Goal: Information Seeking & Learning: Learn about a topic

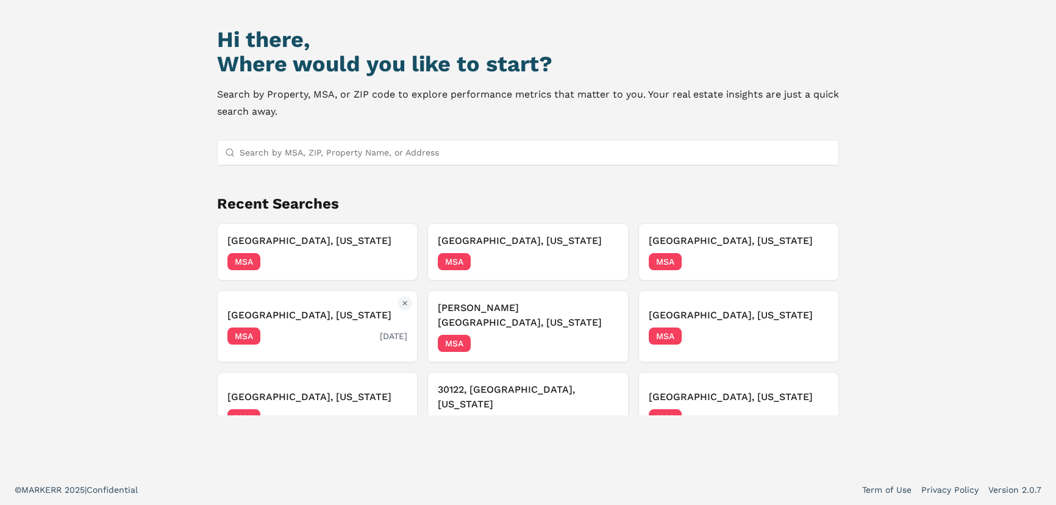
scroll to position [49, 0]
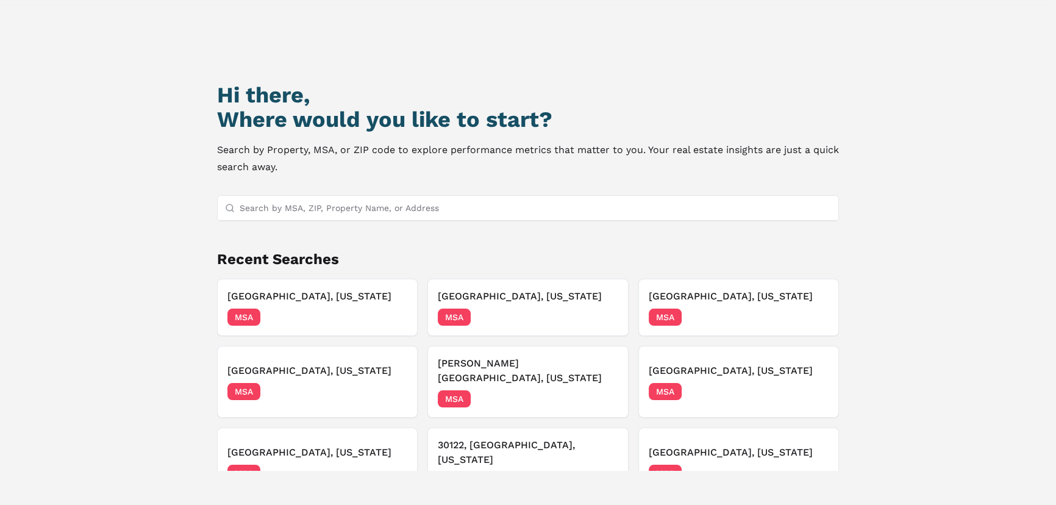
click at [316, 206] on input "Search by MSA, ZIP, Property Name, or Address" at bounding box center [536, 208] width 592 height 24
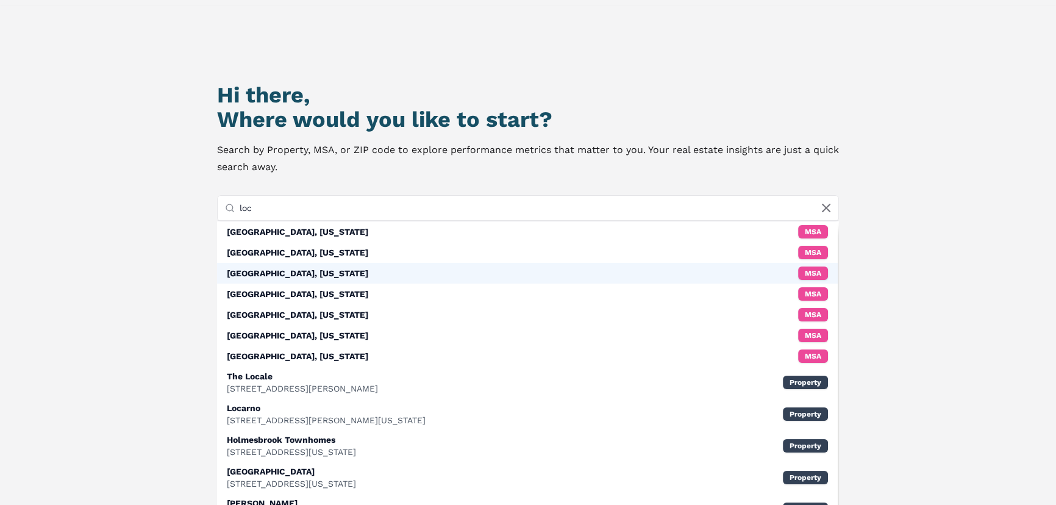
type input "loc"
click at [293, 273] on div "[GEOGRAPHIC_DATA], [US_STATE]" at bounding box center [297, 273] width 141 height 12
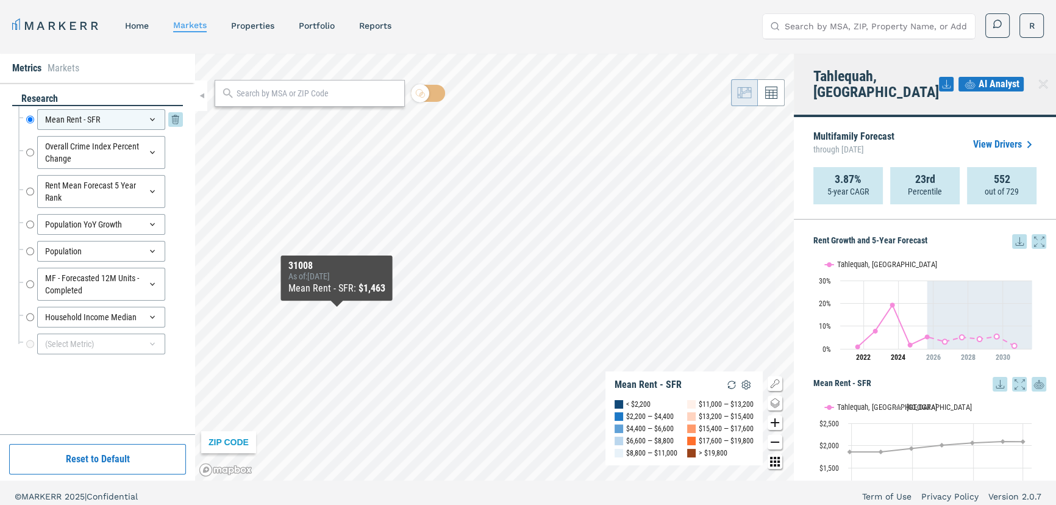
click at [156, 120] on icon at bounding box center [153, 120] width 10 height 10
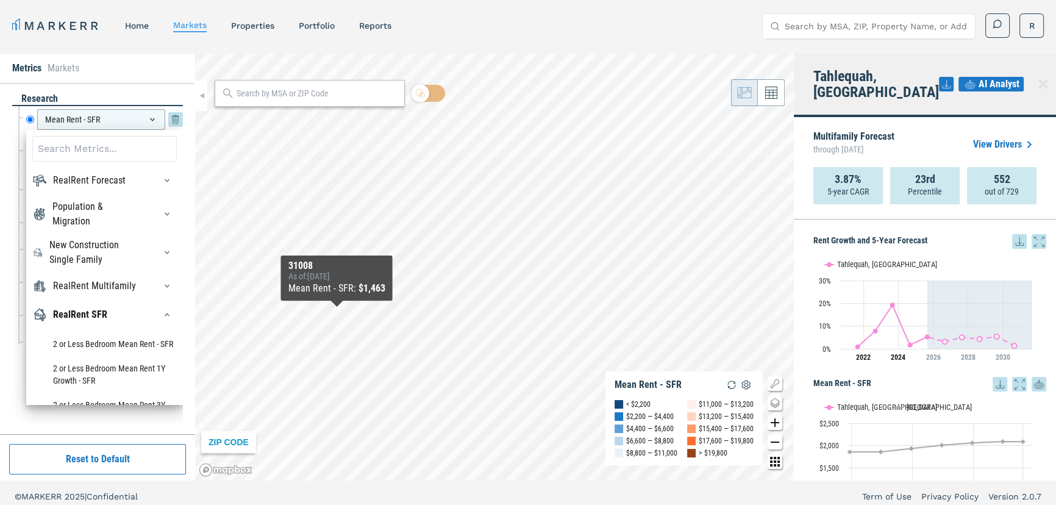
click at [154, 112] on div "Mean Rent - SFR" at bounding box center [101, 119] width 128 height 21
click at [148, 121] on icon at bounding box center [153, 120] width 10 height 10
click at [29, 118] on input "Mean Rent - SFR" at bounding box center [30, 119] width 8 height 21
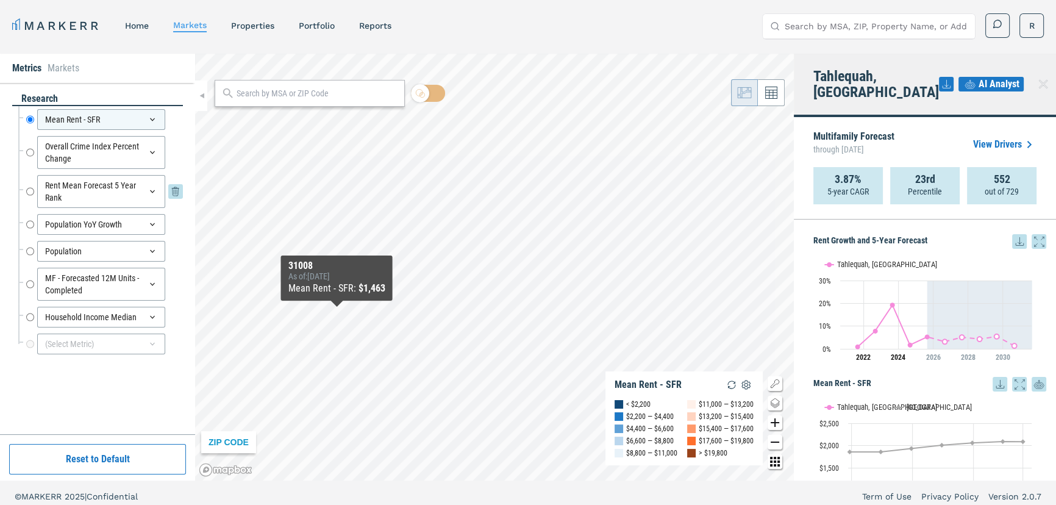
click at [98, 188] on div "Rent Mean Forecast 5 Year Rank" at bounding box center [101, 191] width 128 height 33
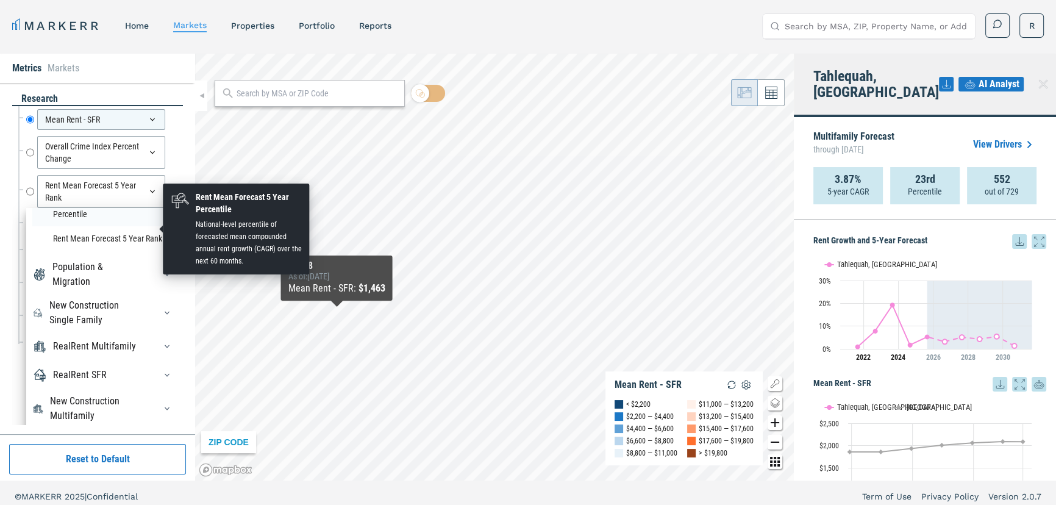
scroll to position [55, 0]
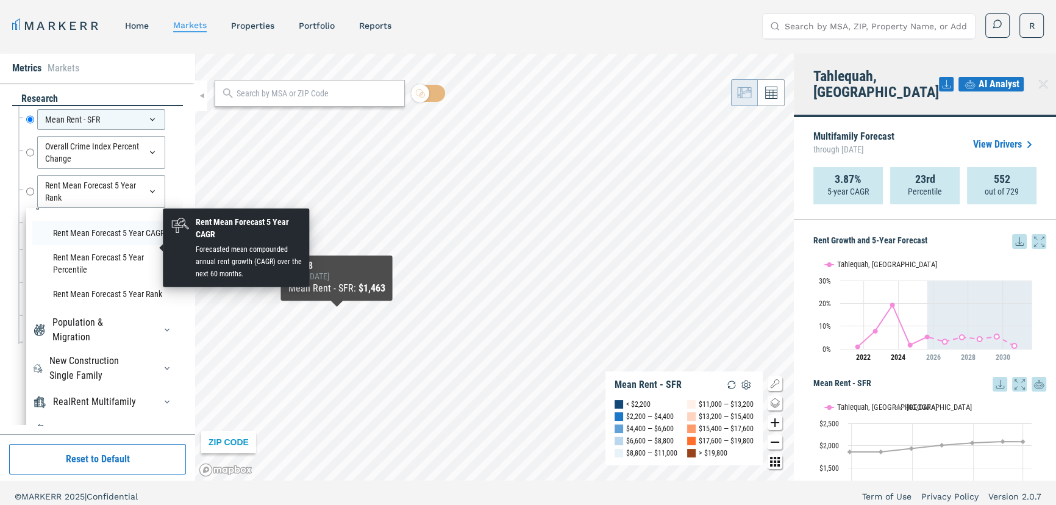
click at [77, 240] on li "Rent Mean Forecast 5 Year CAGR" at bounding box center [104, 233] width 145 height 24
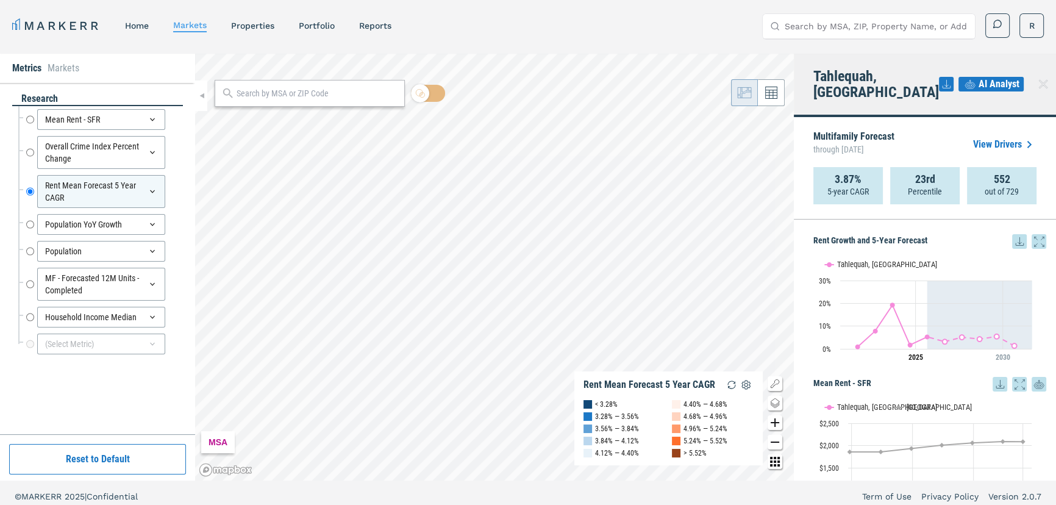
click at [297, 0] on div "MARKERR home markets properties Portfolio reports Search by MSA, ZIP, Property …" at bounding box center [528, 256] width 1056 height 512
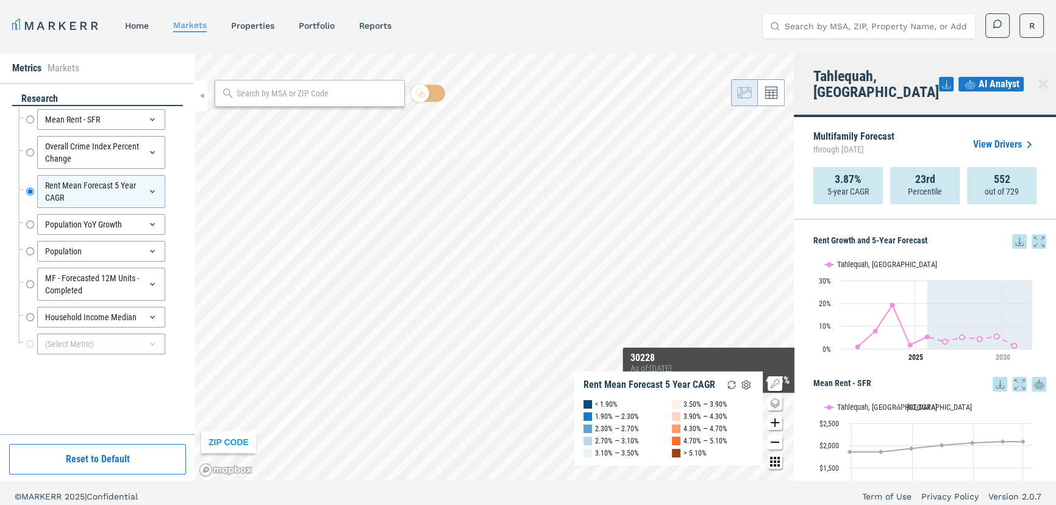
click at [714, 414] on div "ZIP CODE Rent Mean Forecast 5 Year CAGR < 1.90% 1.90% — 2.30% 2.30% — 2.70% 2.7…" at bounding box center [494, 267] width 599 height 427
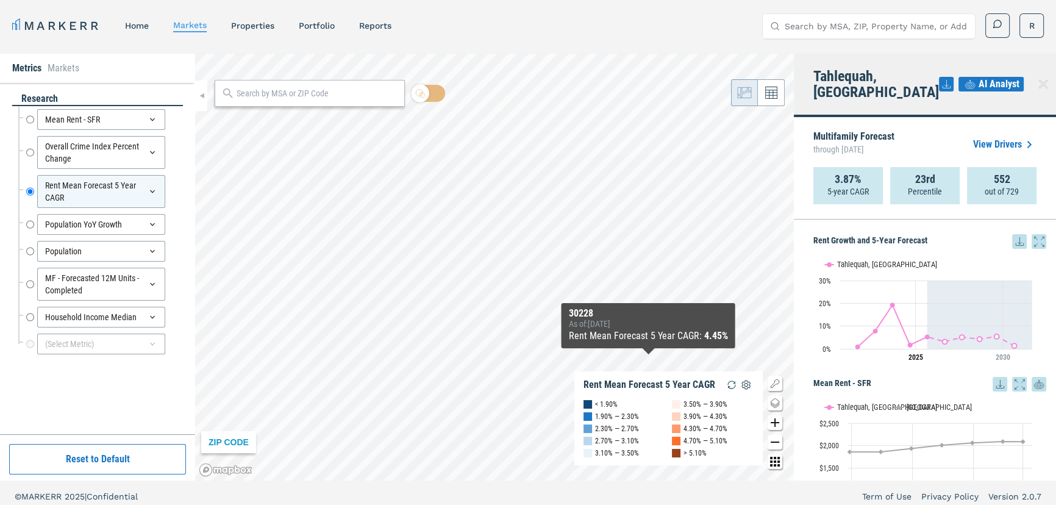
drag, startPoint x: 548, startPoint y: 193, endPoint x: 676, endPoint y: 415, distance: 255.8
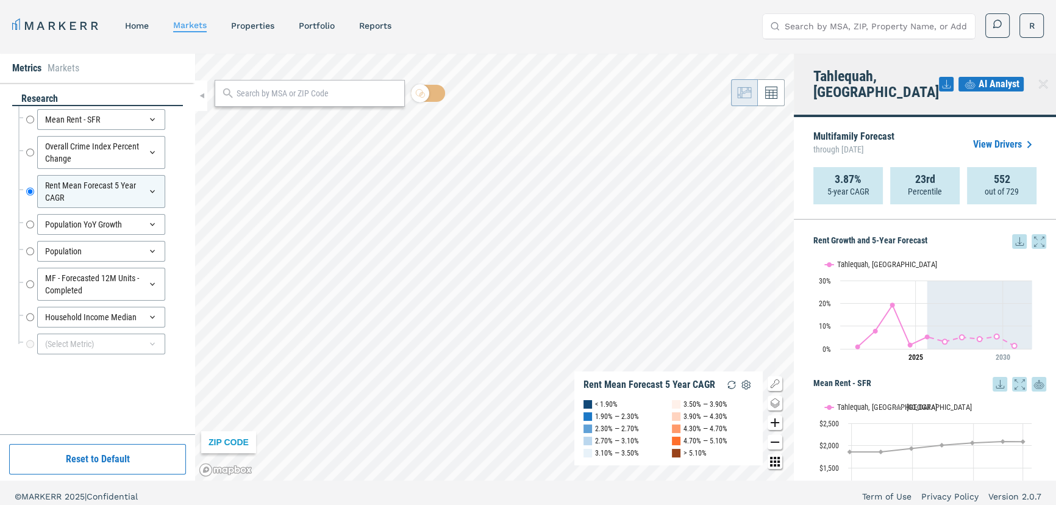
drag, startPoint x: 664, startPoint y: 311, endPoint x: 298, endPoint y: 92, distance: 427.0
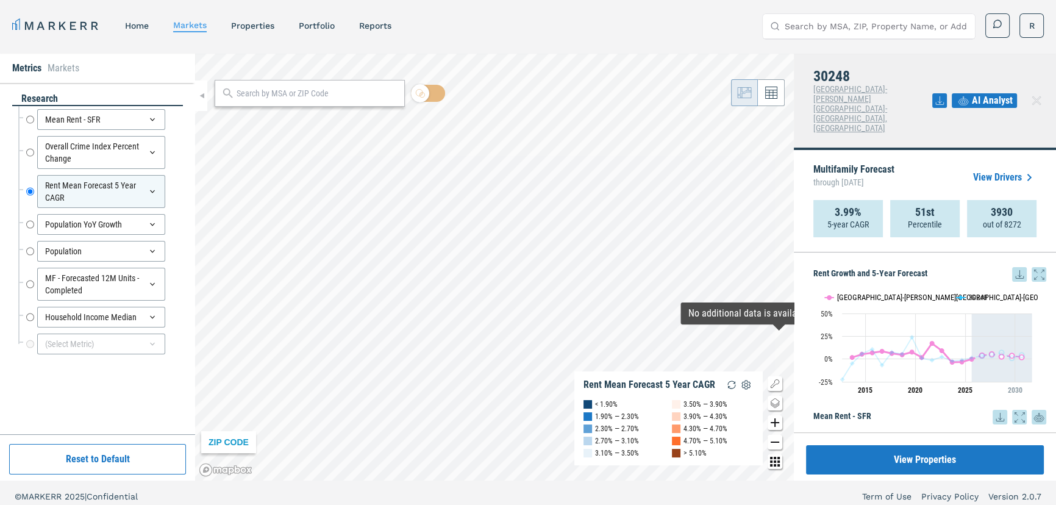
click at [828, 293] on button "Show Atlanta-Sandy Springs-Roswell, GA" at bounding box center [884, 297] width 119 height 9
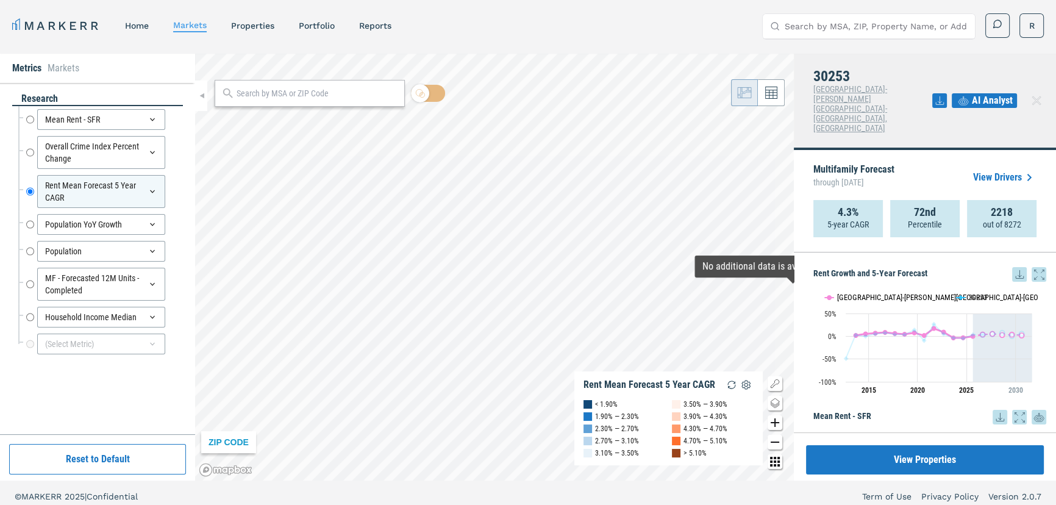
click at [863, 293] on button "Show Atlanta-Sandy Springs-Roswell, GA" at bounding box center [884, 297] width 119 height 9
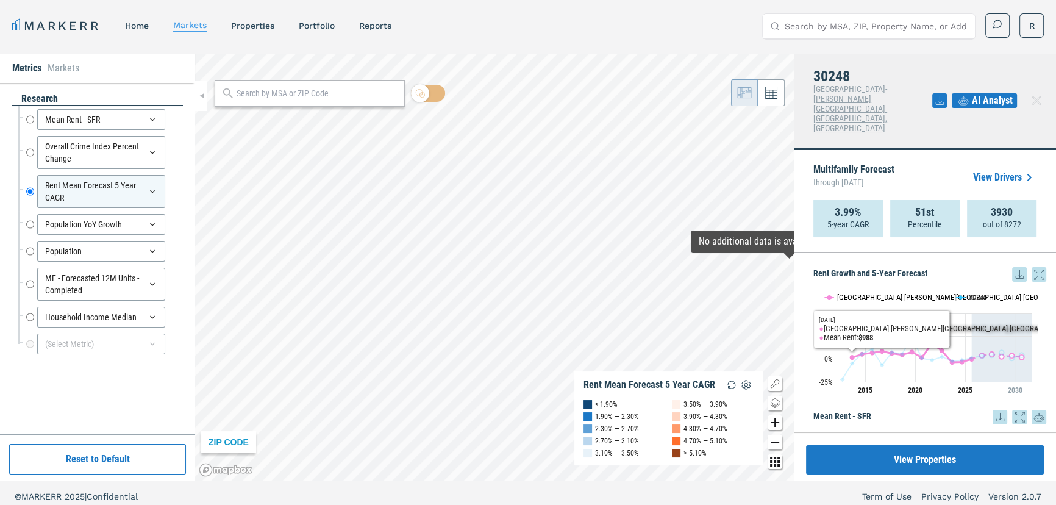
click at [854, 293] on button "Show Atlanta-Sandy Springs-Roswell, GA" at bounding box center [884, 297] width 119 height 9
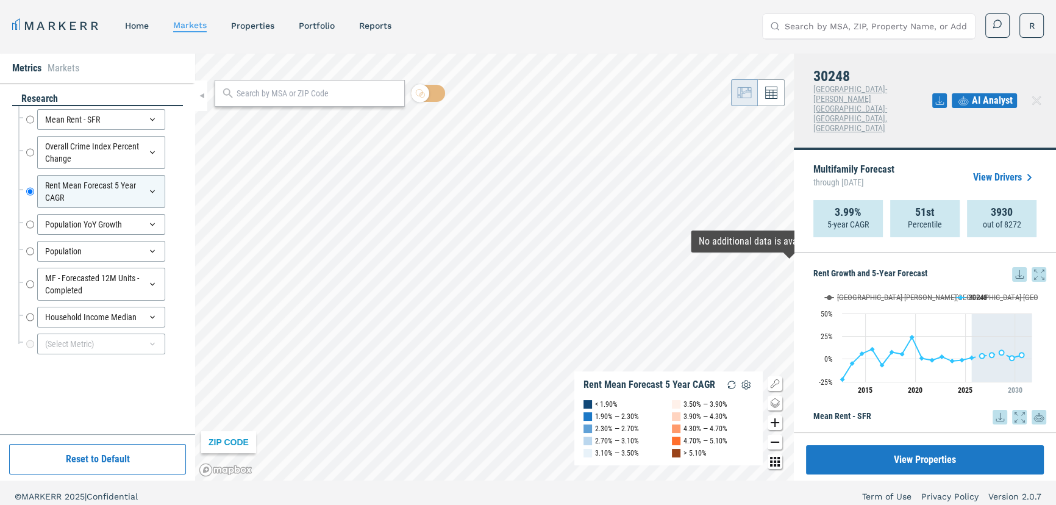
click at [1014, 410] on icon at bounding box center [1019, 417] width 15 height 15
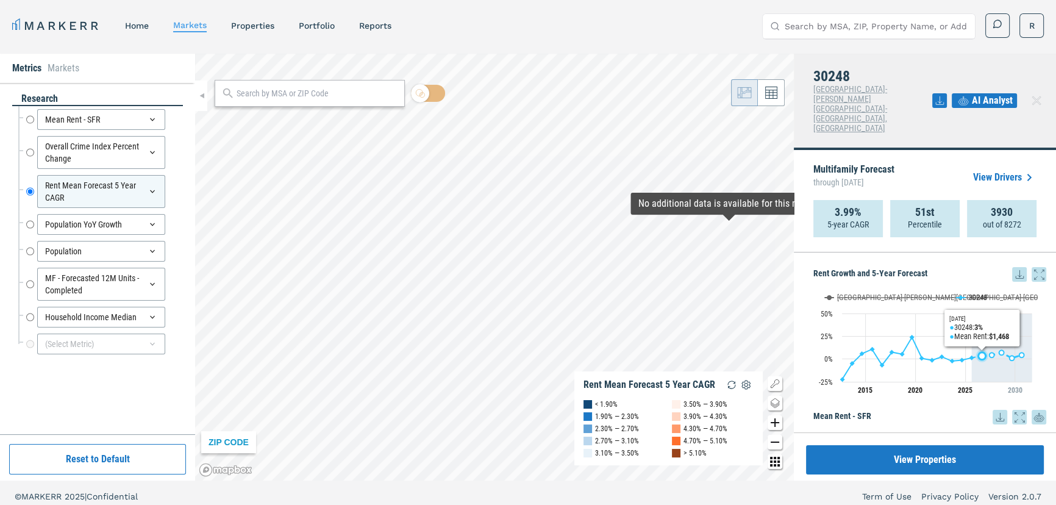
click at [982, 352] on icon "Saturday, 29 Aug, 20:00, 3.33. 30248." at bounding box center [982, 355] width 7 height 7
click at [994, 410] on icon at bounding box center [1000, 417] width 15 height 15
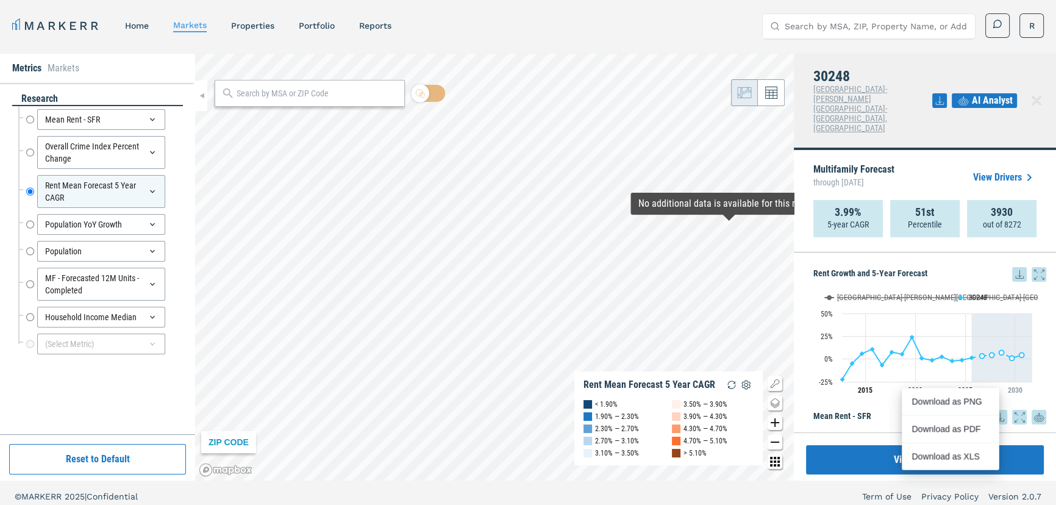
click at [1016, 270] on icon at bounding box center [1020, 274] width 8 height 8
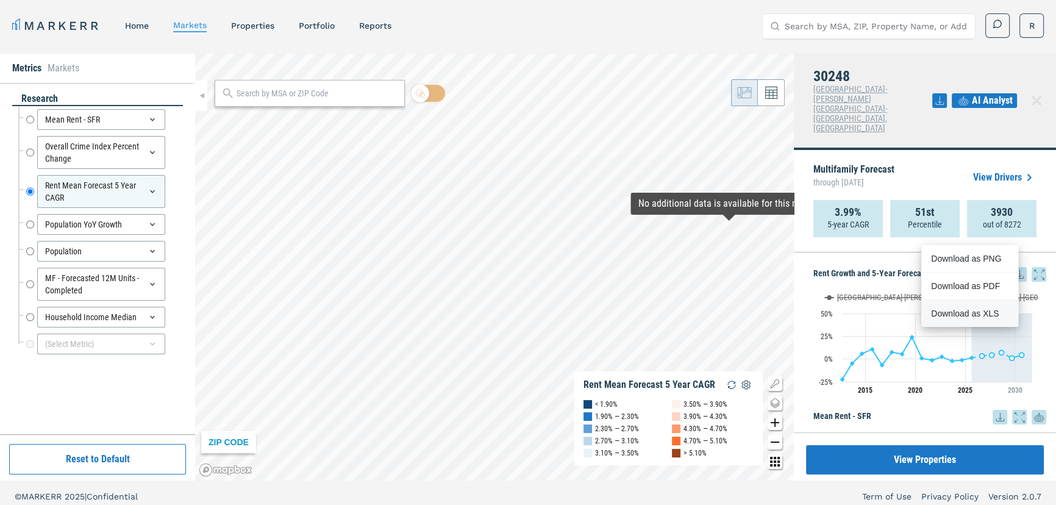
click at [971, 309] on div "Download as XLS" at bounding box center [966, 313] width 70 height 12
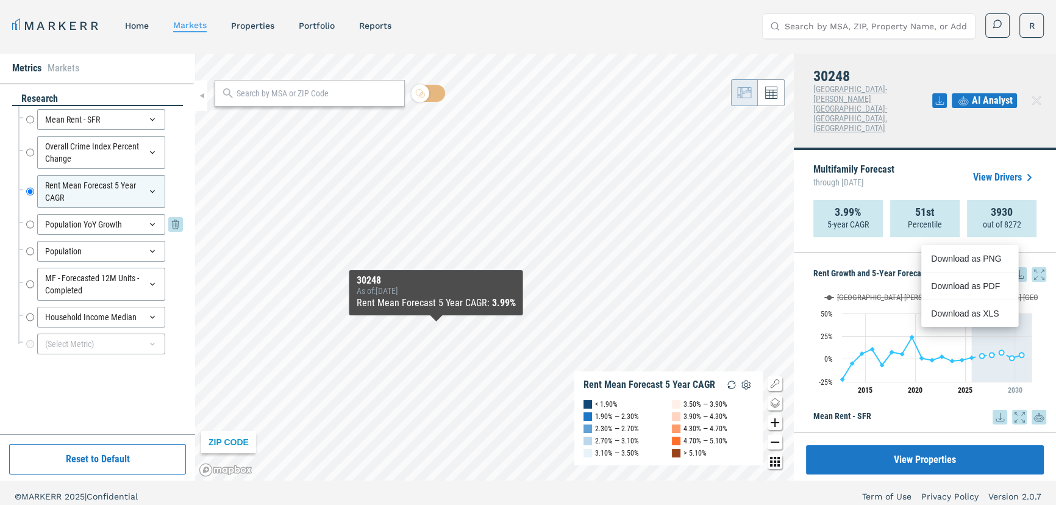
click at [73, 228] on div "Population YoY Growth" at bounding box center [101, 224] width 128 height 21
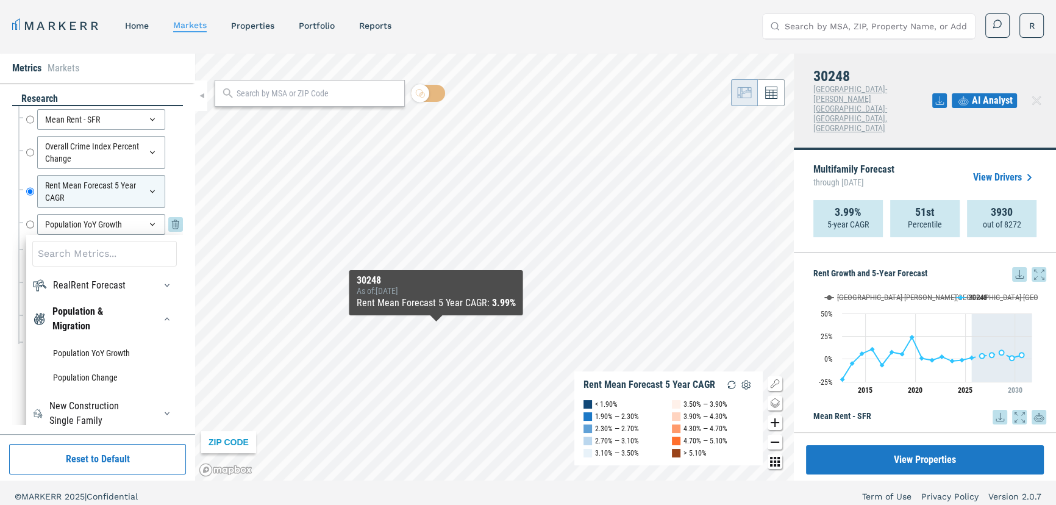
click at [65, 223] on div "Population YoY Growth" at bounding box center [101, 224] width 128 height 21
click at [24, 222] on div "Population YoY Growth Population YoY Growth RealRent Forecast Rent Mean Forecas…" at bounding box center [100, 224] width 165 height 27
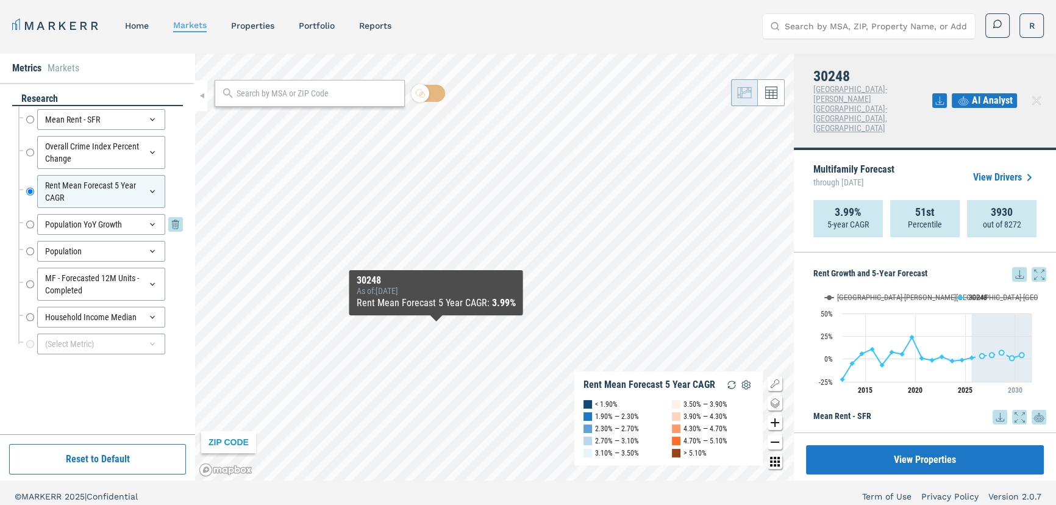
click at [27, 222] on input "Population YoY Growth" at bounding box center [30, 224] width 8 height 21
radio input "false"
radio input "true"
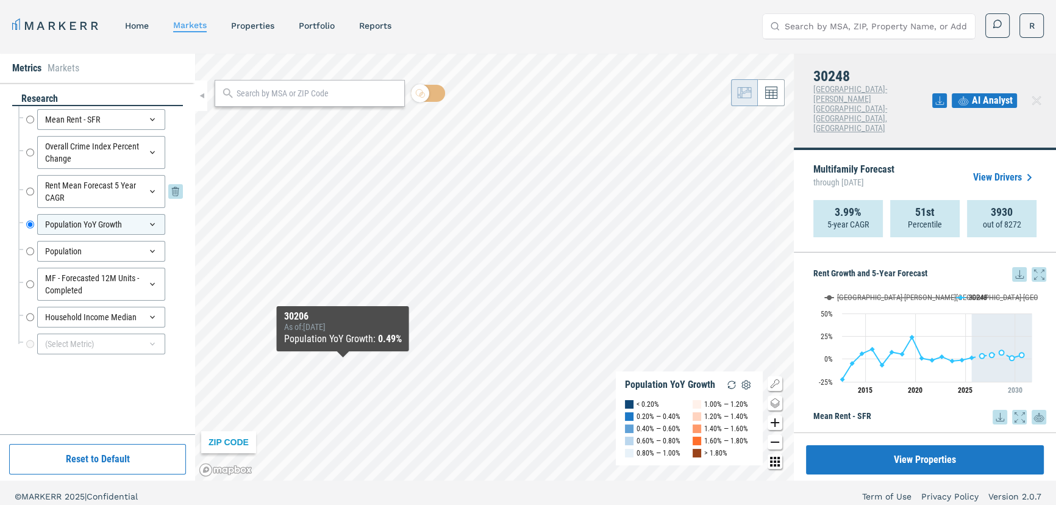
click at [29, 189] on input "Rent Mean Forecast 5 Year CAGR" at bounding box center [30, 191] width 8 height 33
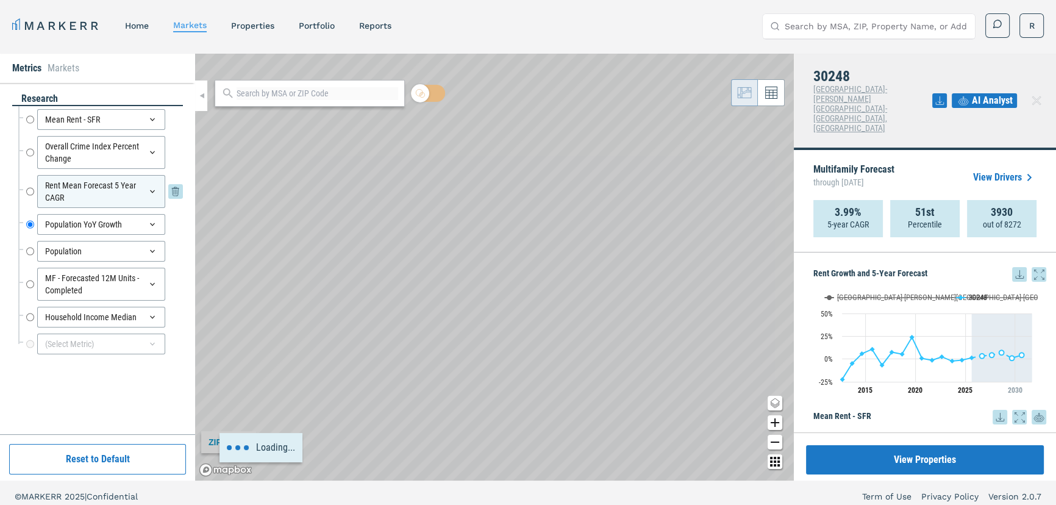
radio input "true"
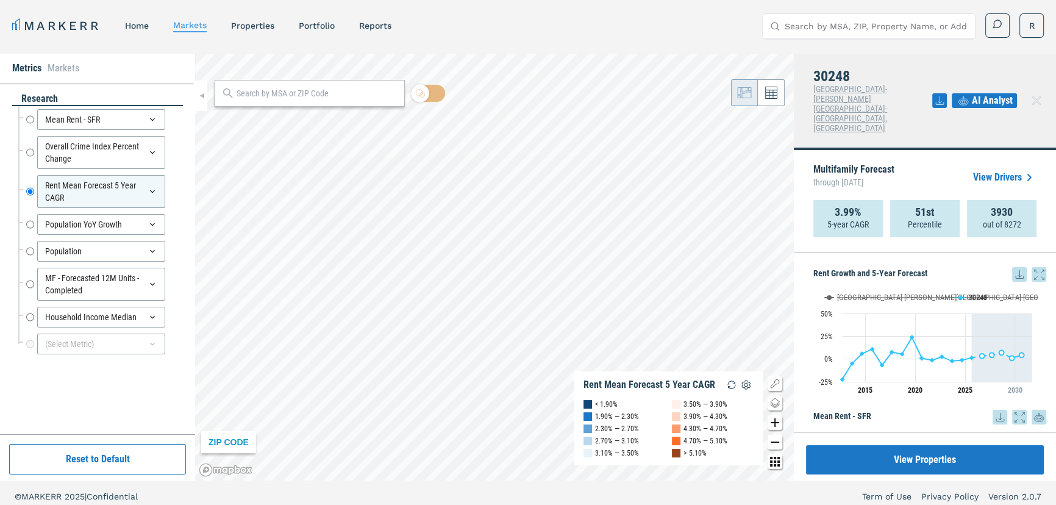
click at [508, 494] on div "MARKERR home markets properties Portfolio reports Search by MSA, ZIP, Property …" at bounding box center [528, 256] width 1056 height 512
